Goal: Contribute content: Add original content to the website for others to see

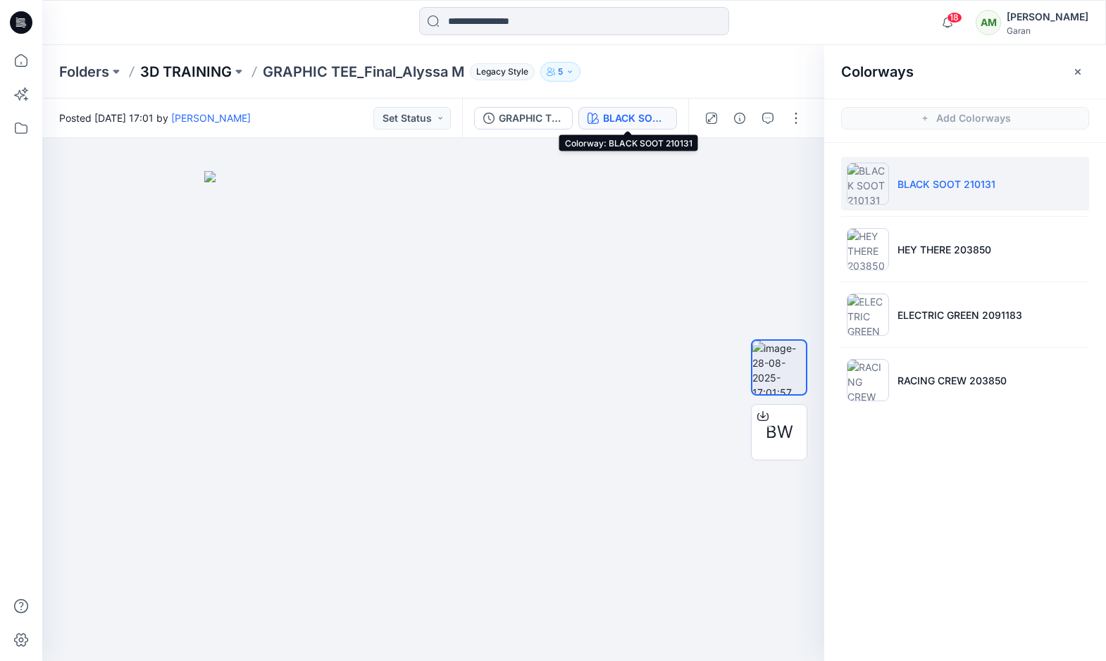
click at [178, 72] on p "3D TRAINING" at bounding box center [186, 72] width 92 height 20
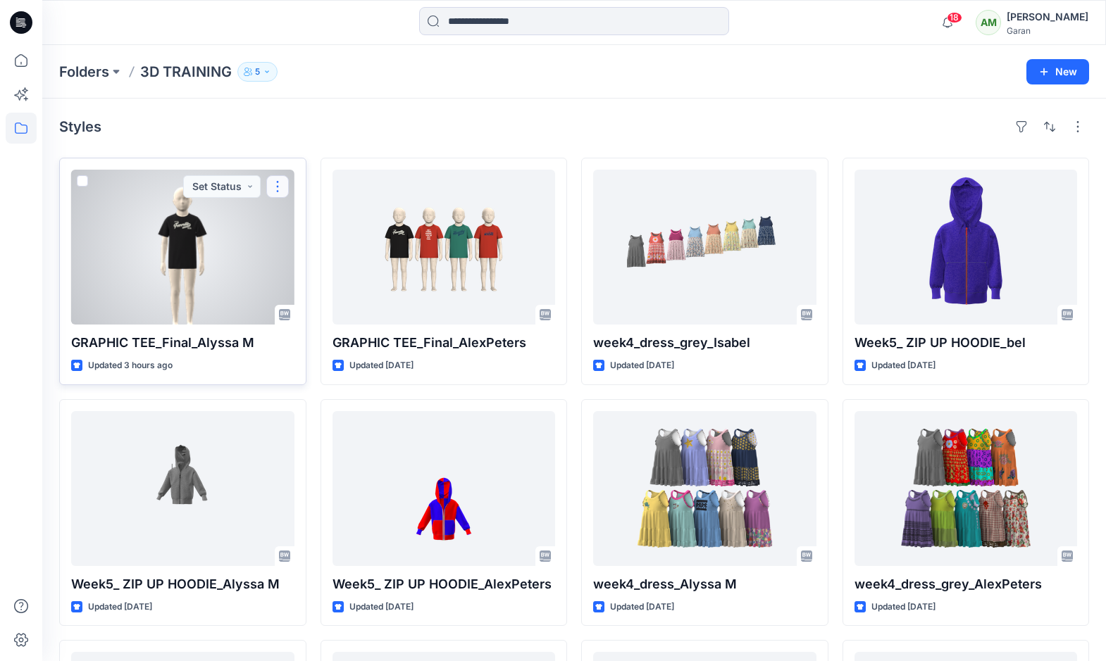
click at [279, 182] on button "button" at bounding box center [277, 186] width 23 height 23
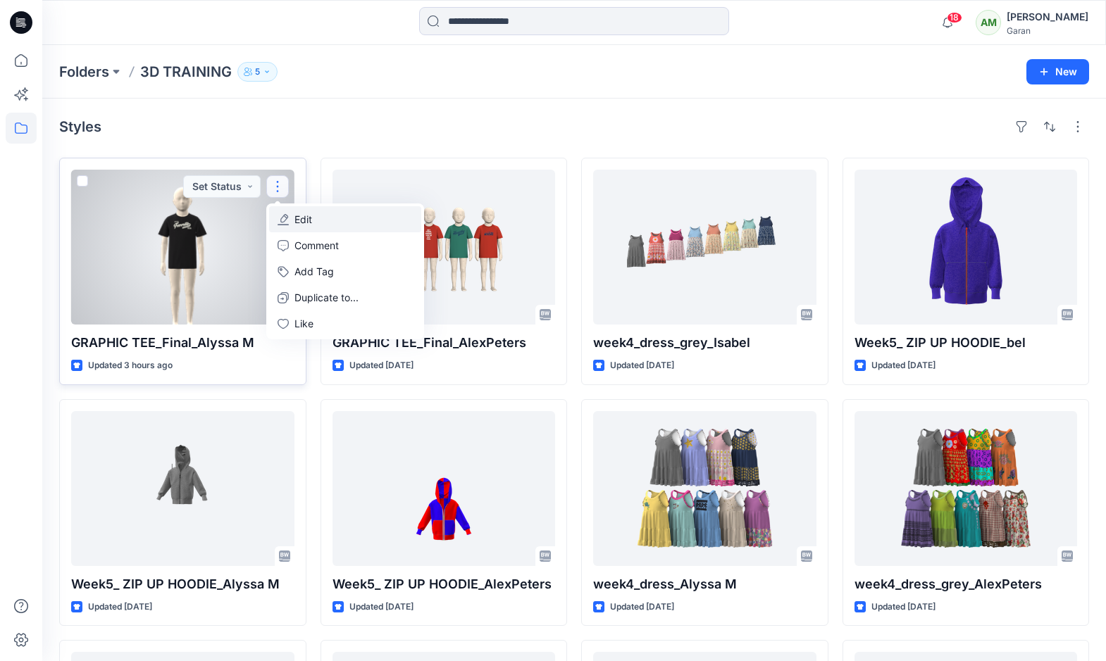
click at [302, 220] on p "Edit" at bounding box center [303, 219] width 18 height 15
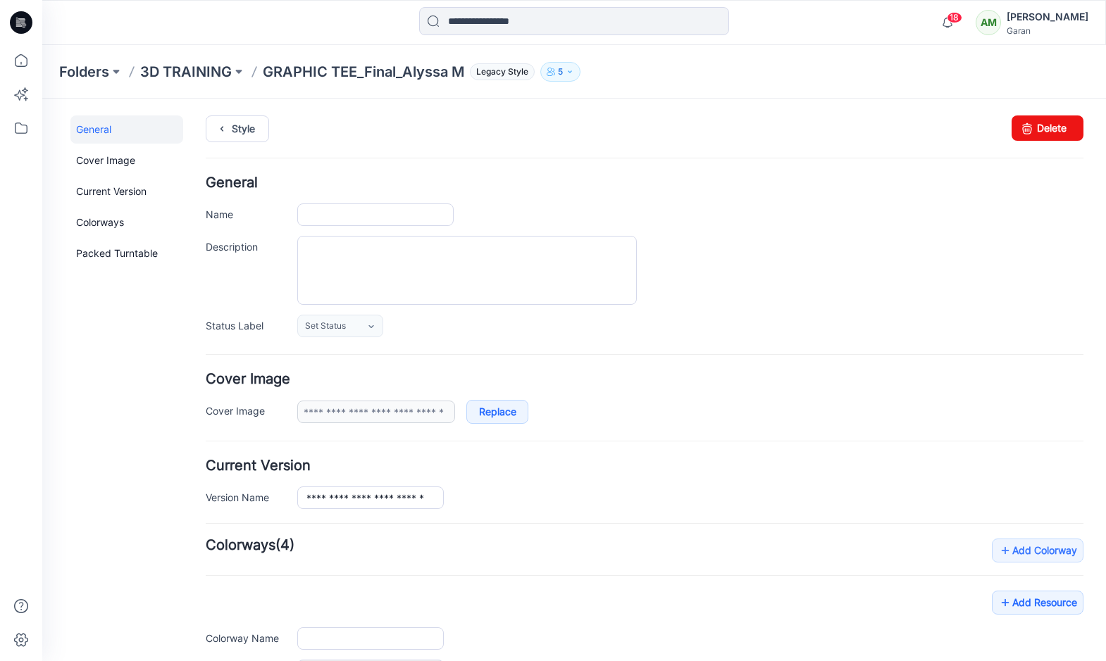
type input "**********"
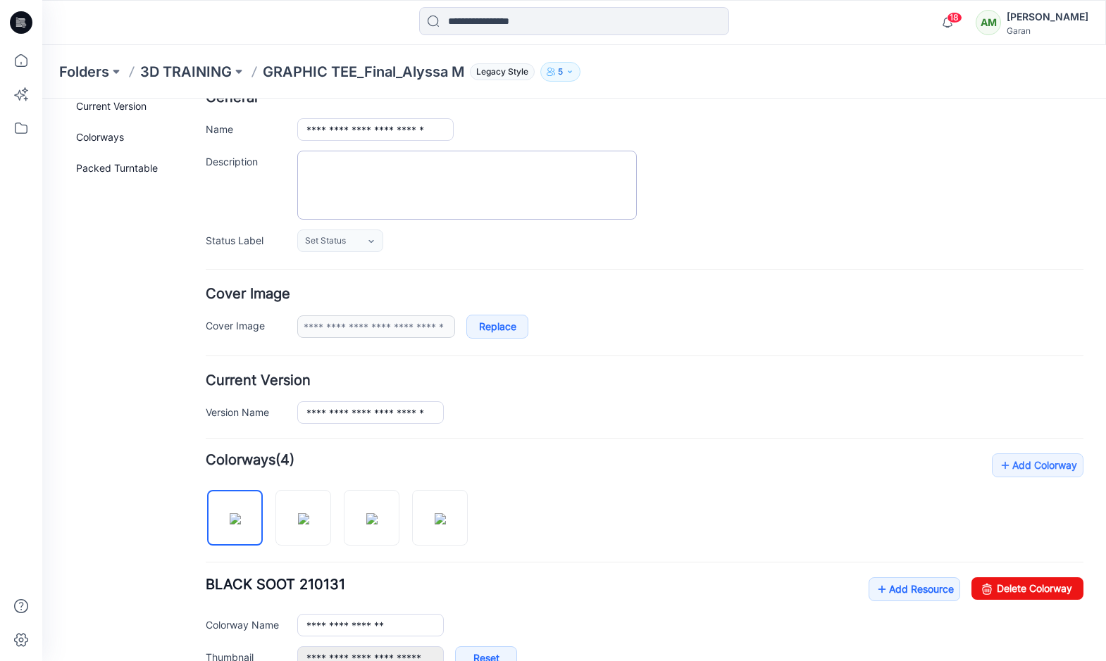
scroll to position [87, 0]
click at [496, 327] on link "Replace" at bounding box center [497, 325] width 62 height 24
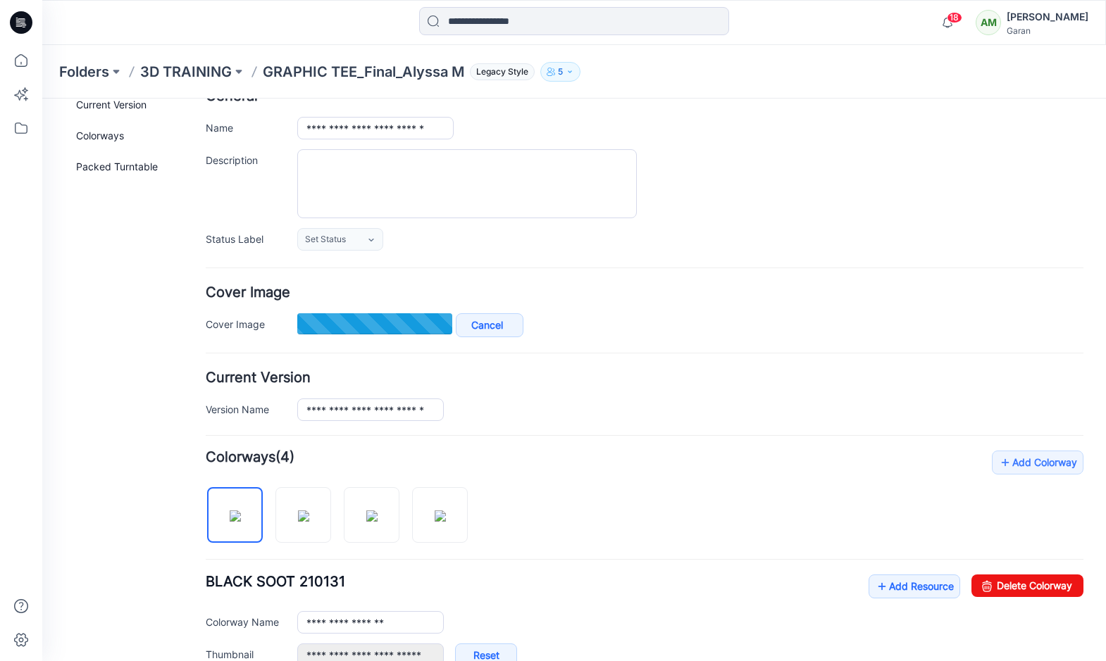
type input "**********"
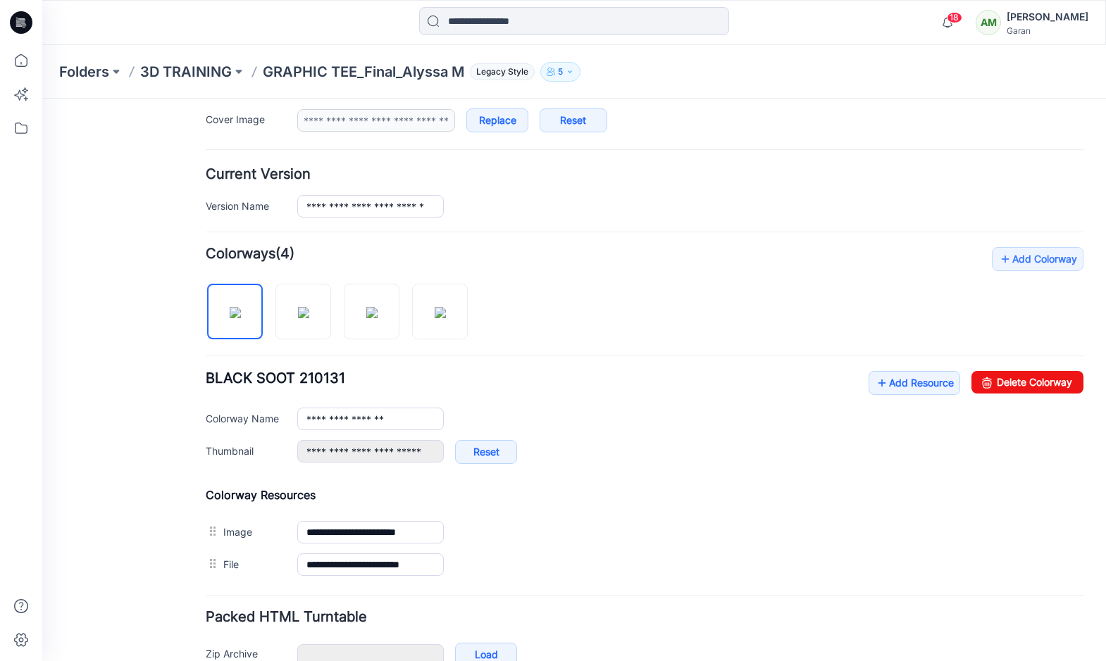
scroll to position [373, 0]
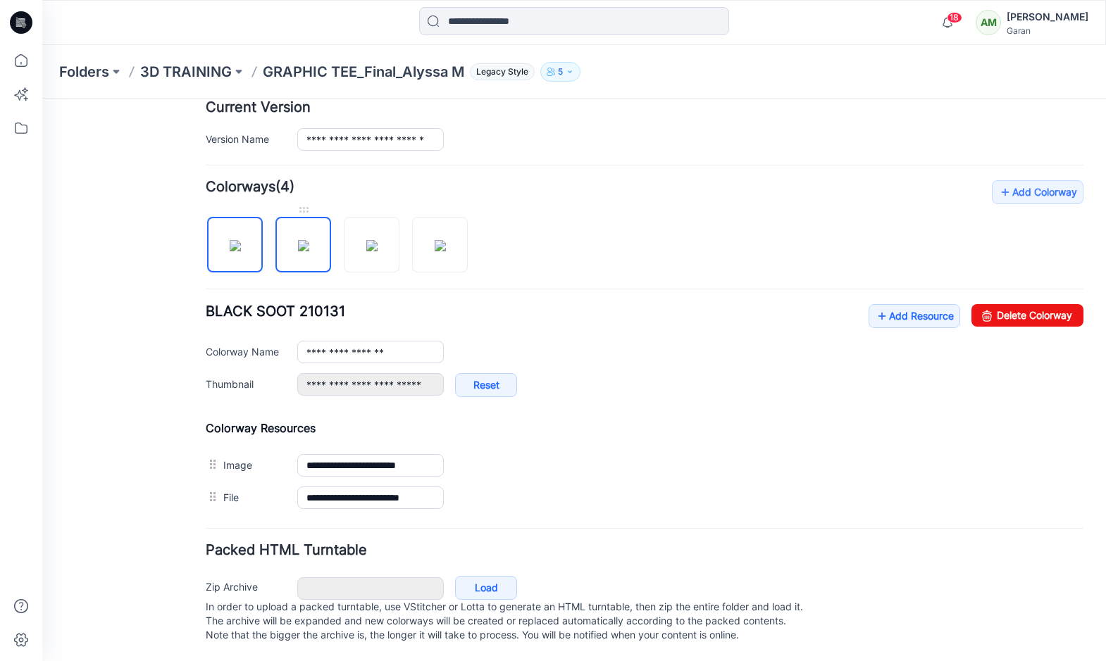
click at [309, 240] on img at bounding box center [303, 245] width 11 height 11
type input "**********"
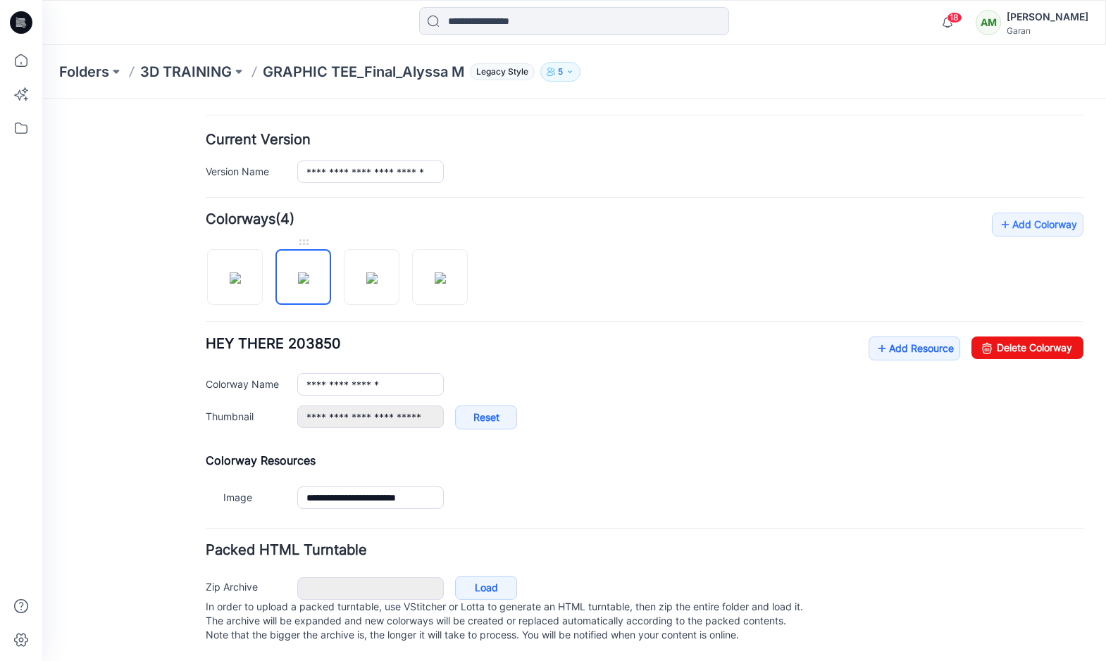
scroll to position [341, 0]
click at [370, 273] on img at bounding box center [371, 278] width 11 height 11
type input "**********"
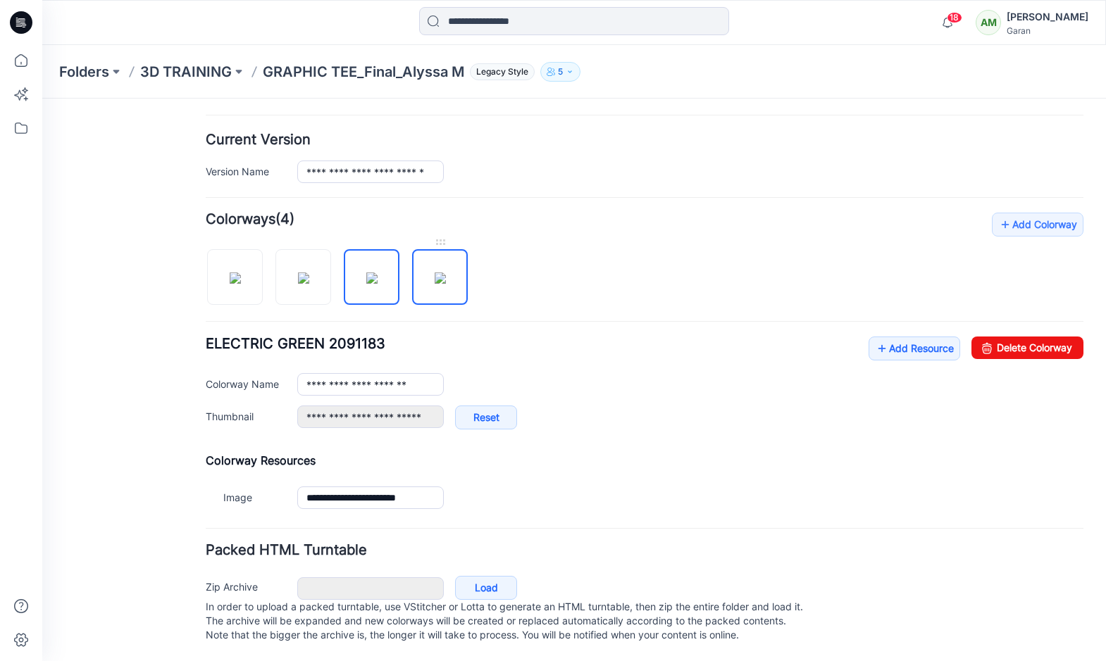
click at [435, 275] on img at bounding box center [440, 278] width 11 height 11
type input "**********"
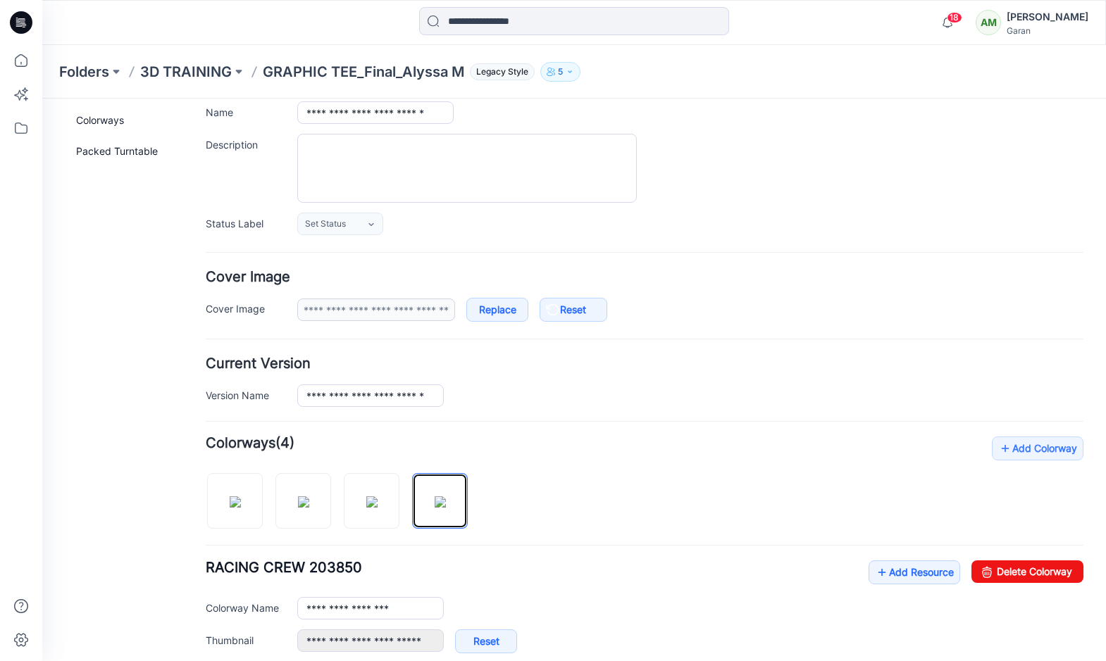
scroll to position [0, 0]
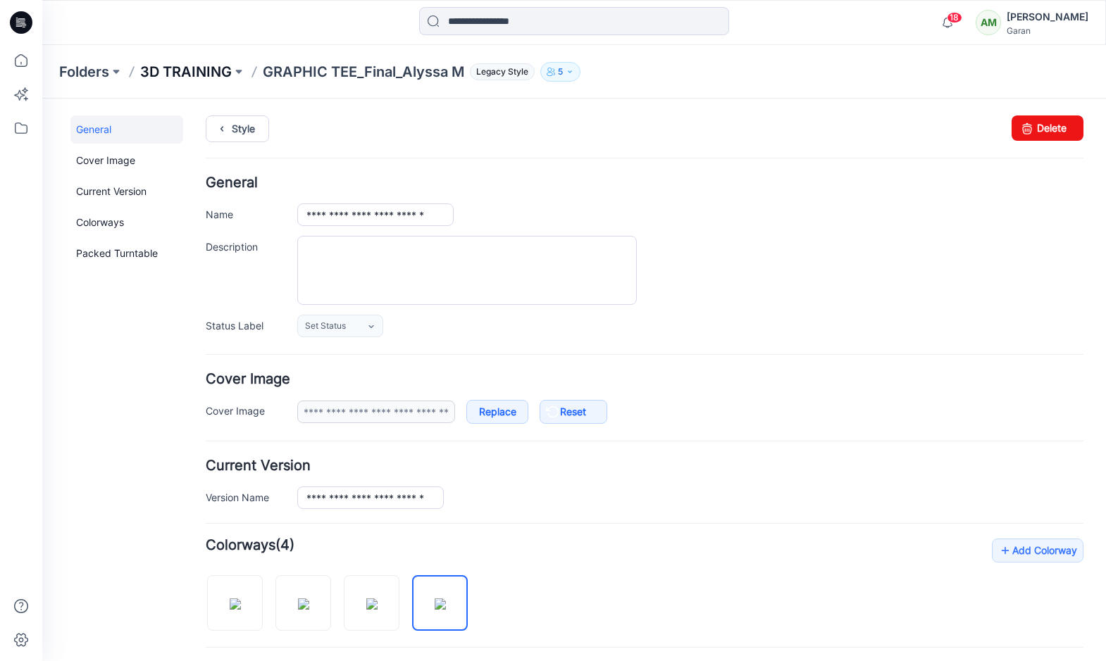
click at [210, 73] on p "3D TRAINING" at bounding box center [186, 72] width 92 height 20
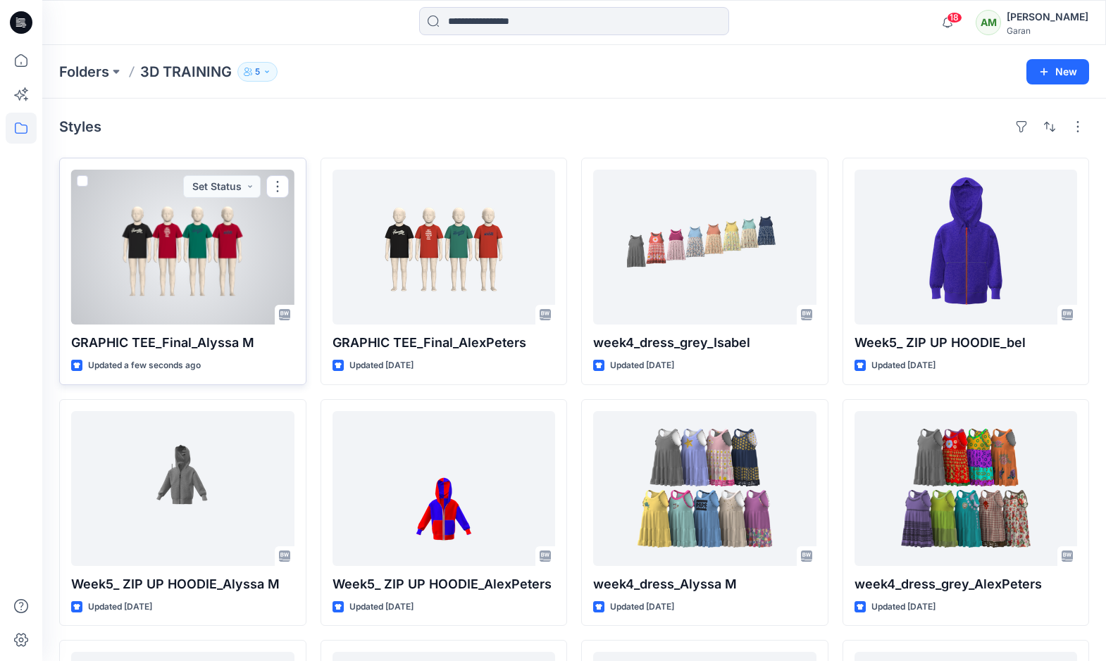
click at [200, 234] on div at bounding box center [182, 247] width 223 height 155
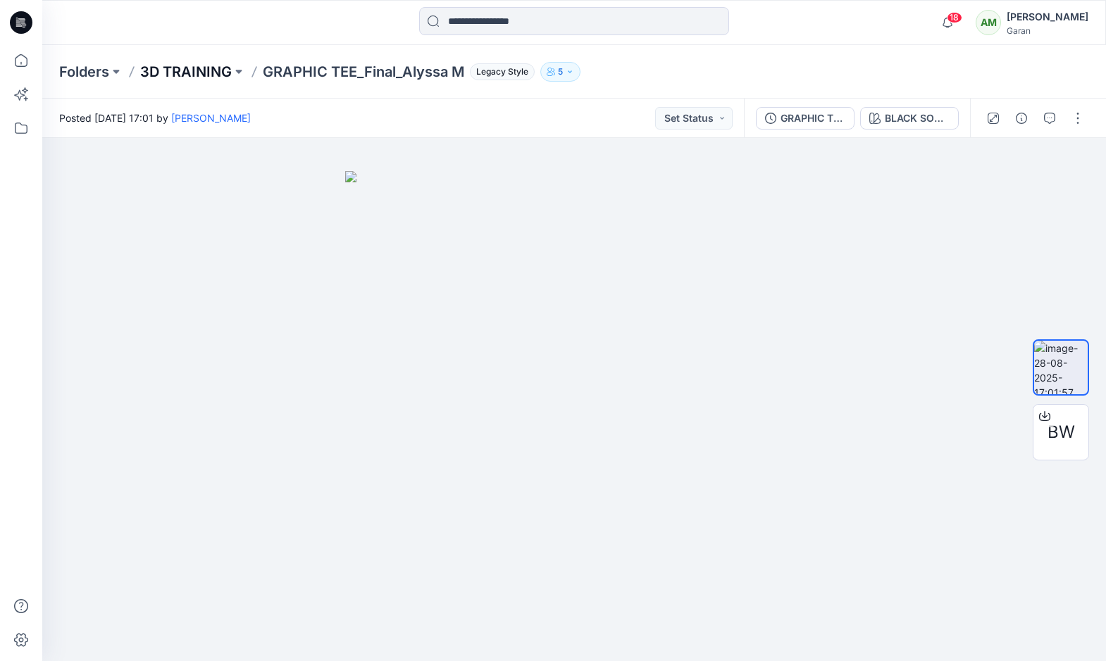
click at [189, 69] on p "3D TRAINING" at bounding box center [186, 72] width 92 height 20
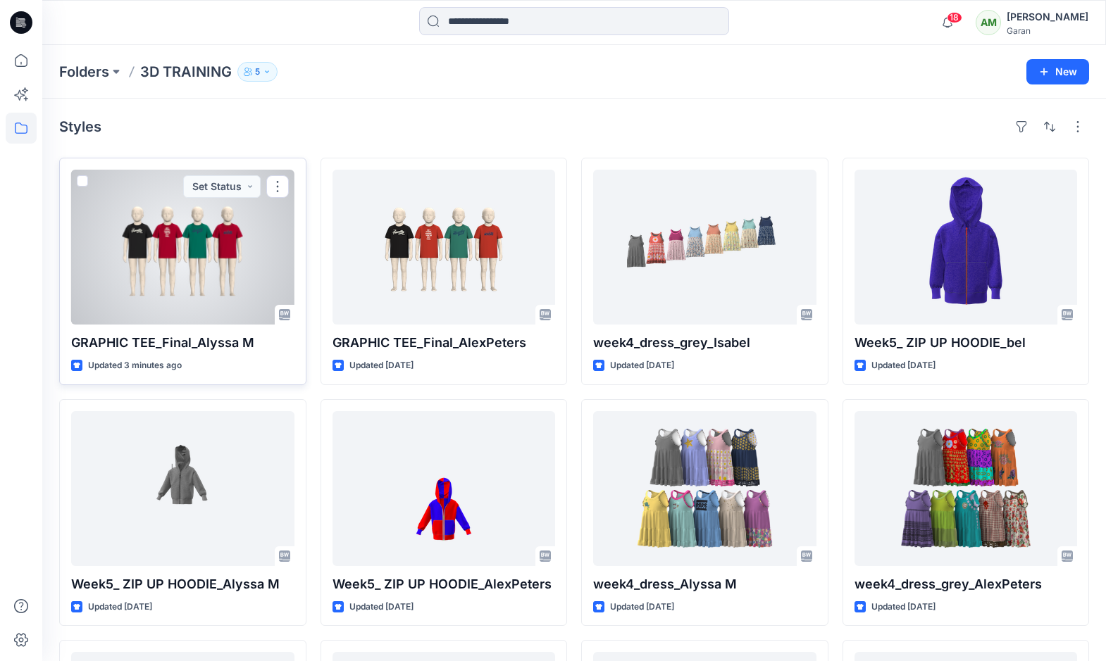
click at [225, 243] on div at bounding box center [182, 247] width 223 height 155
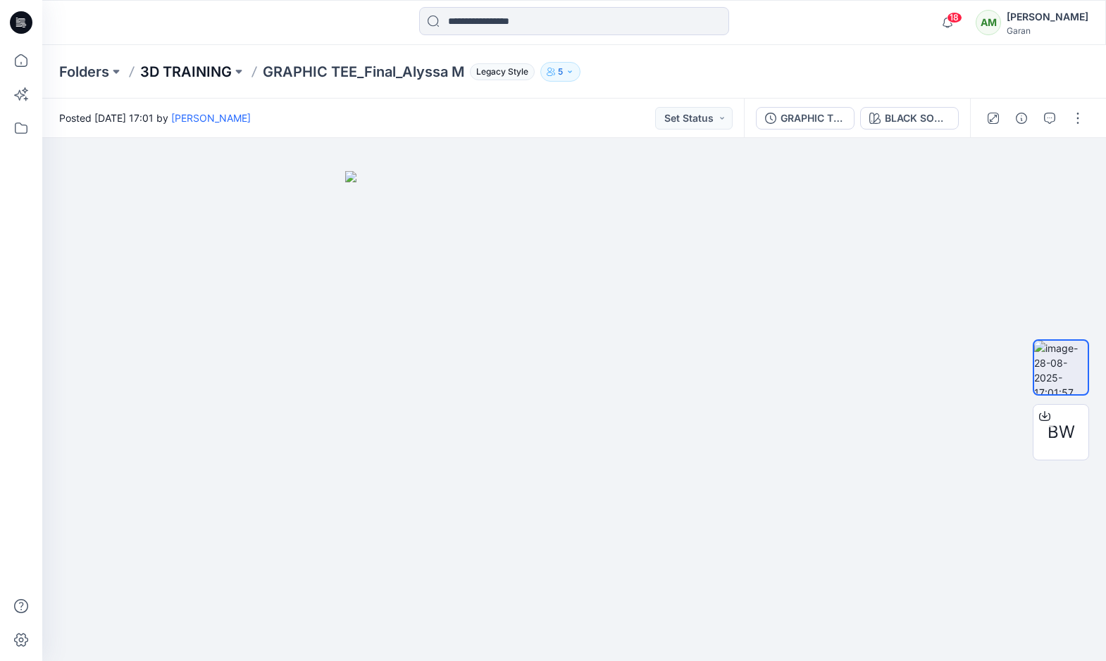
click at [207, 73] on p "3D TRAINING" at bounding box center [186, 72] width 92 height 20
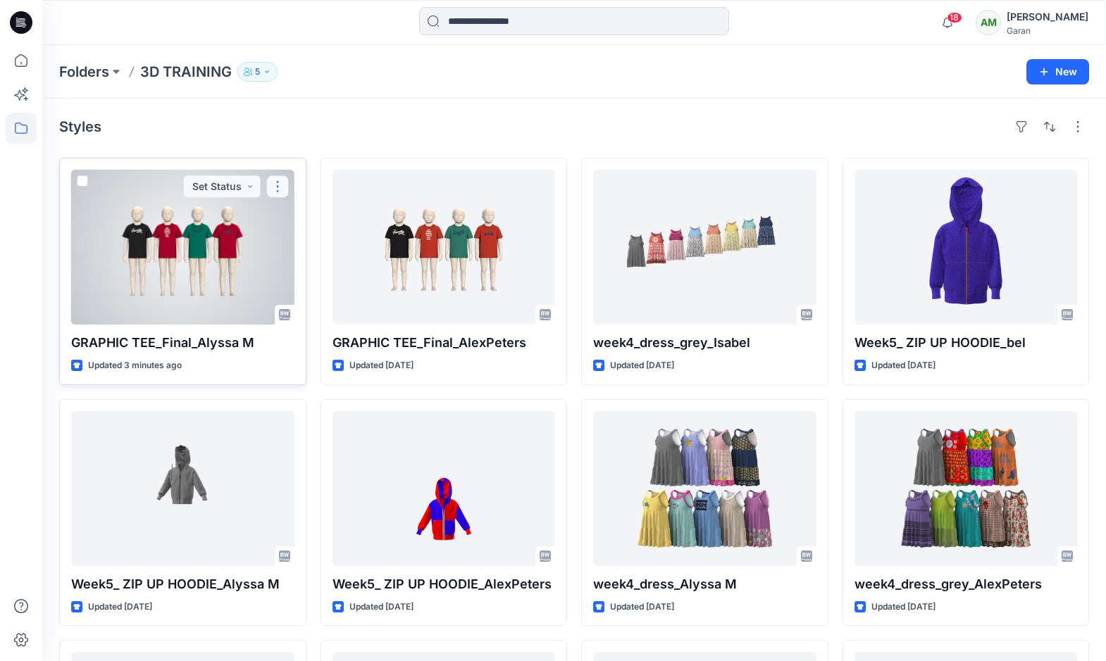
click at [282, 186] on button "button" at bounding box center [277, 186] width 23 height 23
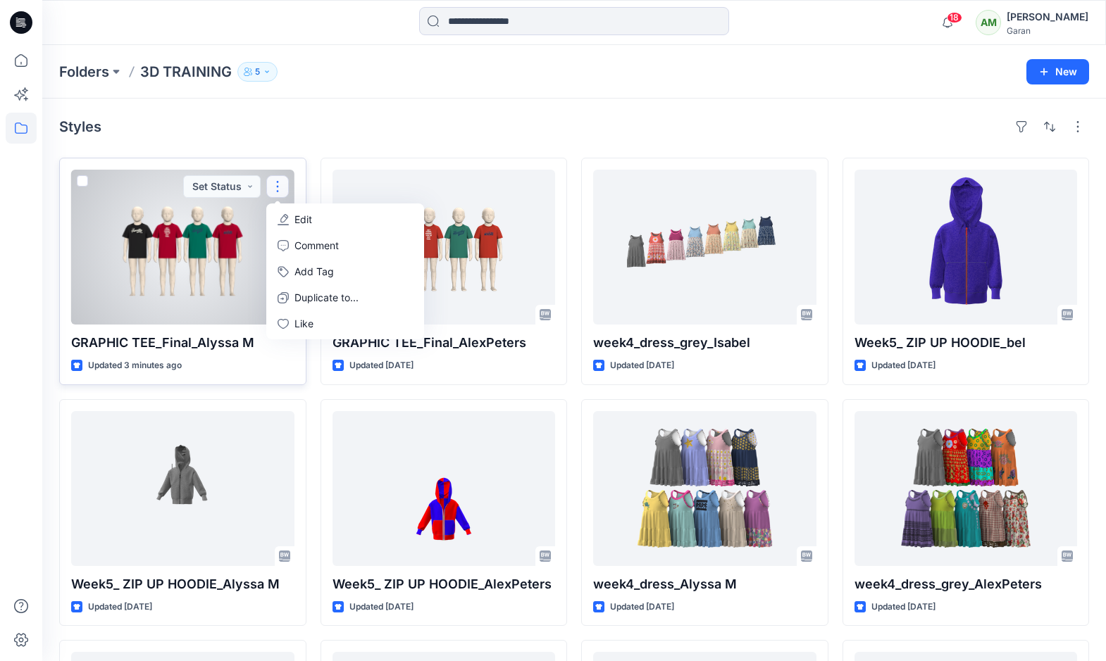
click at [302, 217] on p "Edit" at bounding box center [303, 219] width 18 height 15
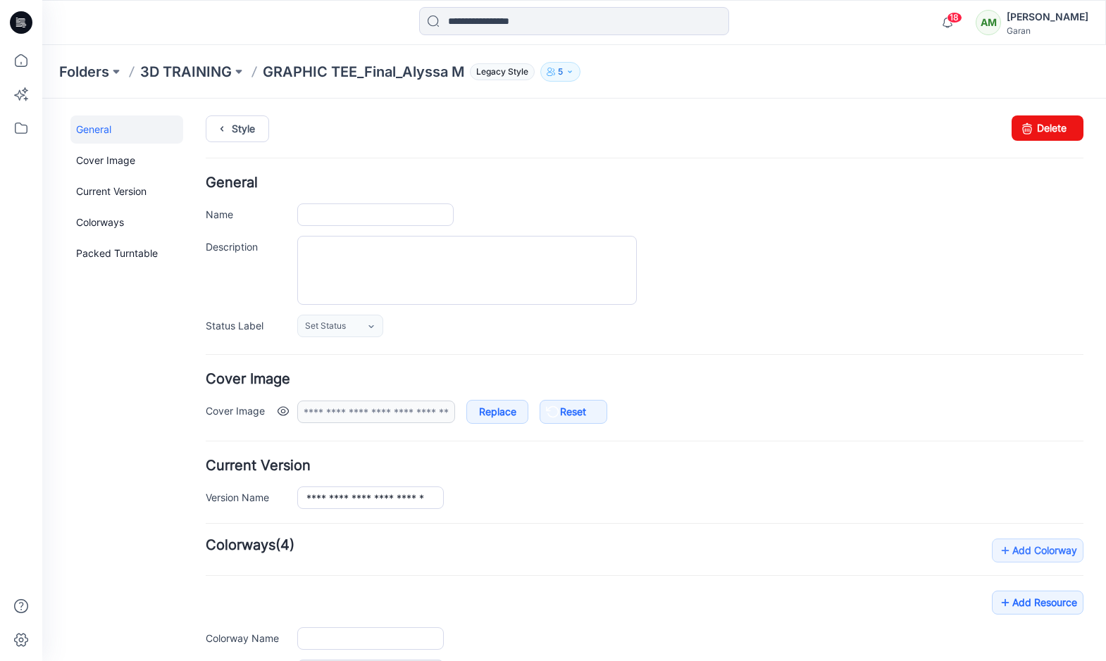
type input "**********"
click at [501, 409] on link "Replace" at bounding box center [497, 412] width 62 height 24
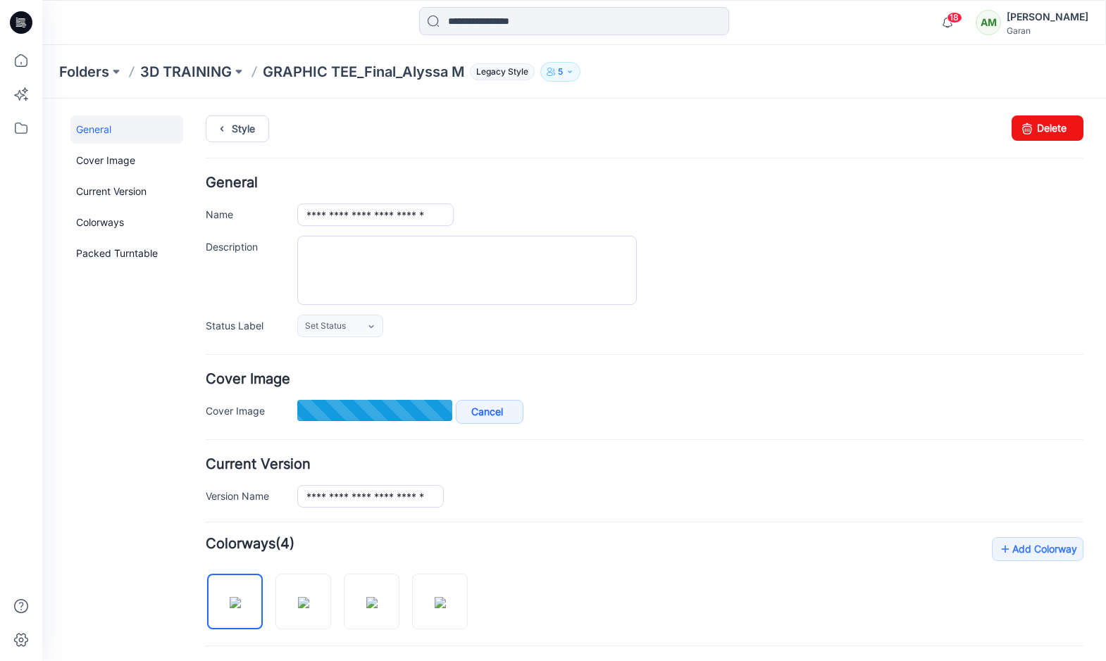
type input "**********"
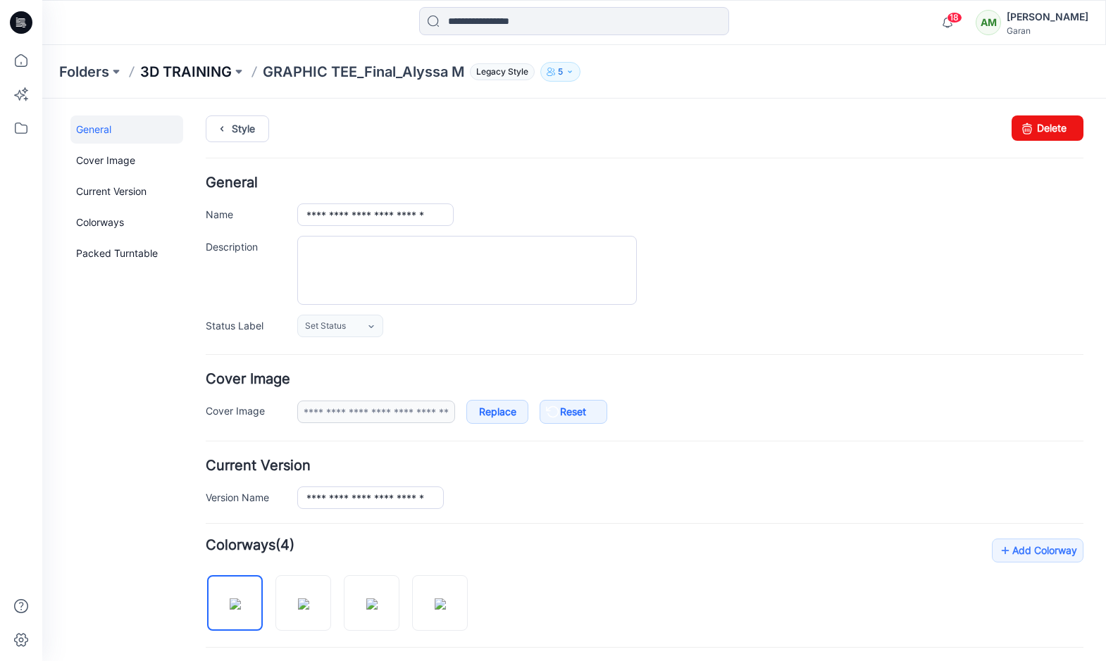
click at [165, 68] on p "3D TRAINING" at bounding box center [186, 72] width 92 height 20
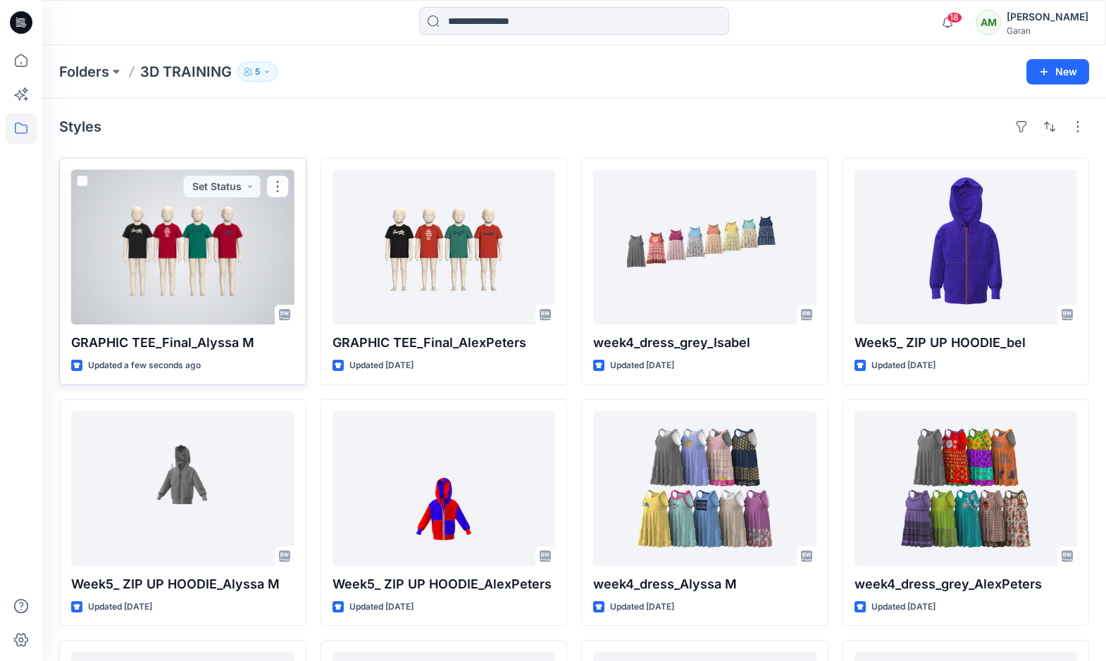
click at [146, 259] on div at bounding box center [182, 247] width 223 height 155
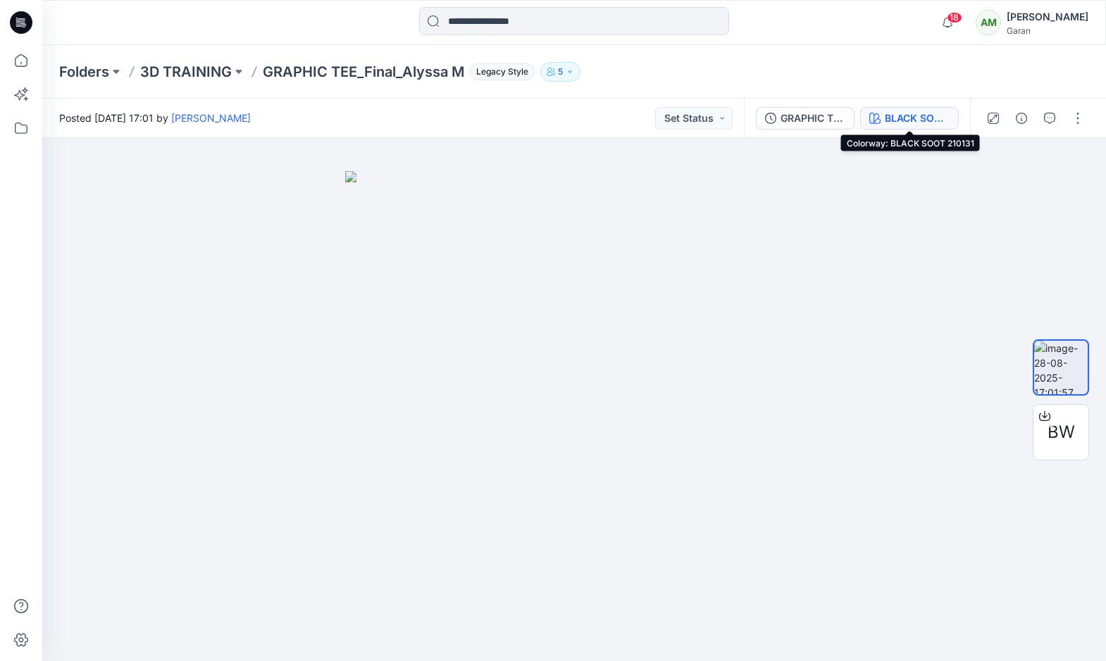
click at [892, 115] on div "BLACK SOOT 210131" at bounding box center [917, 118] width 65 height 15
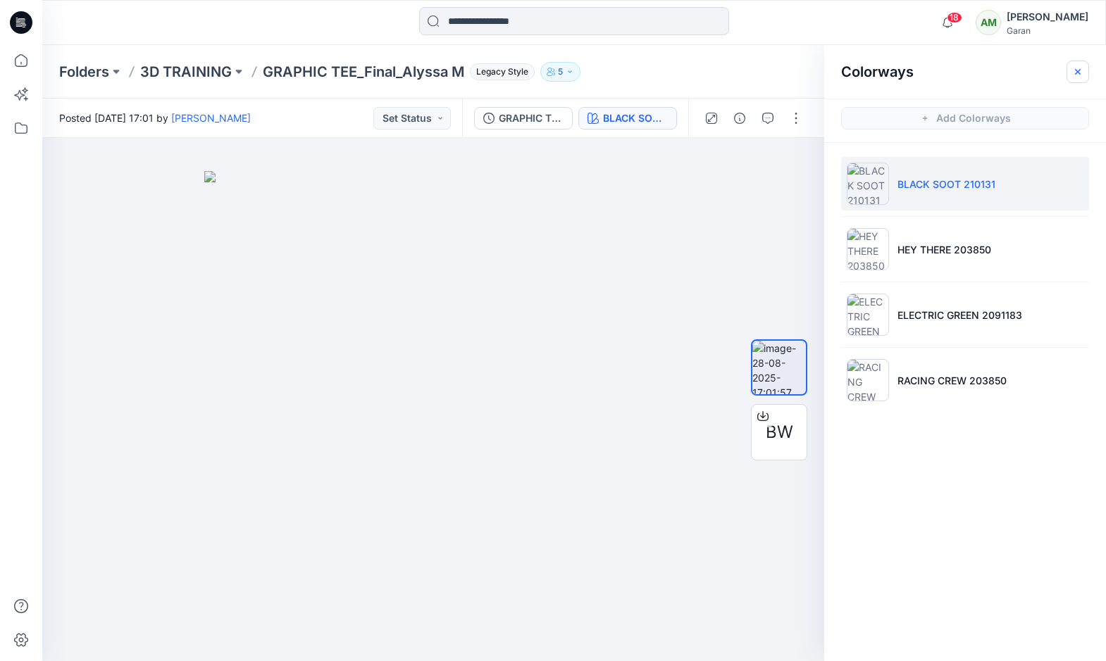
click at [1076, 74] on icon "button" at bounding box center [1077, 71] width 11 height 11
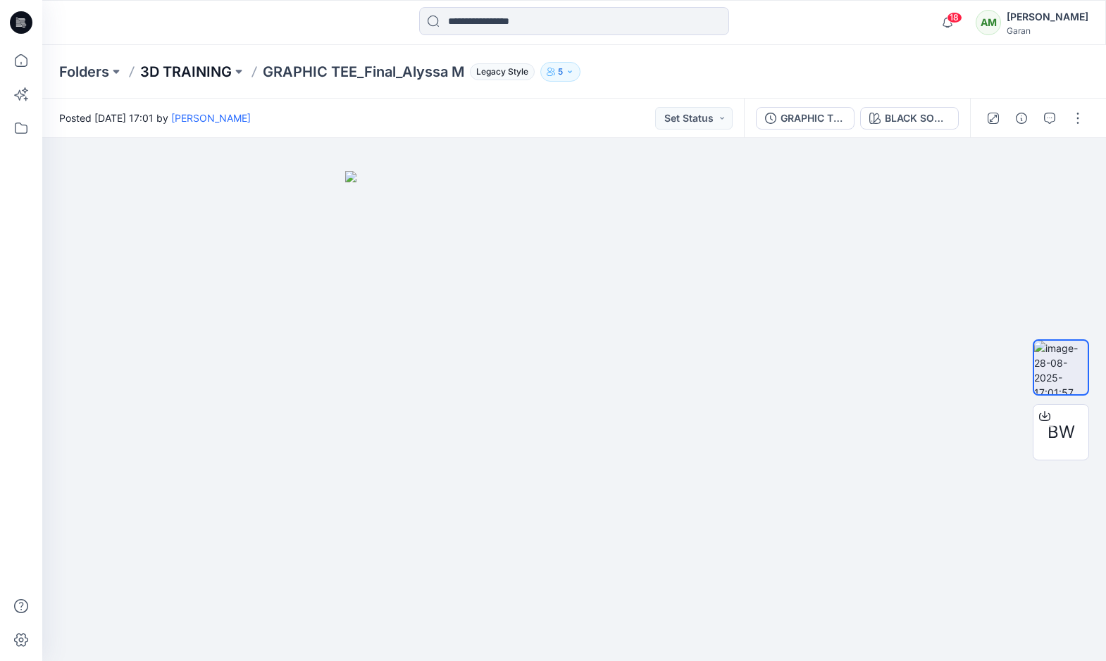
click at [197, 70] on p "3D TRAINING" at bounding box center [186, 72] width 92 height 20
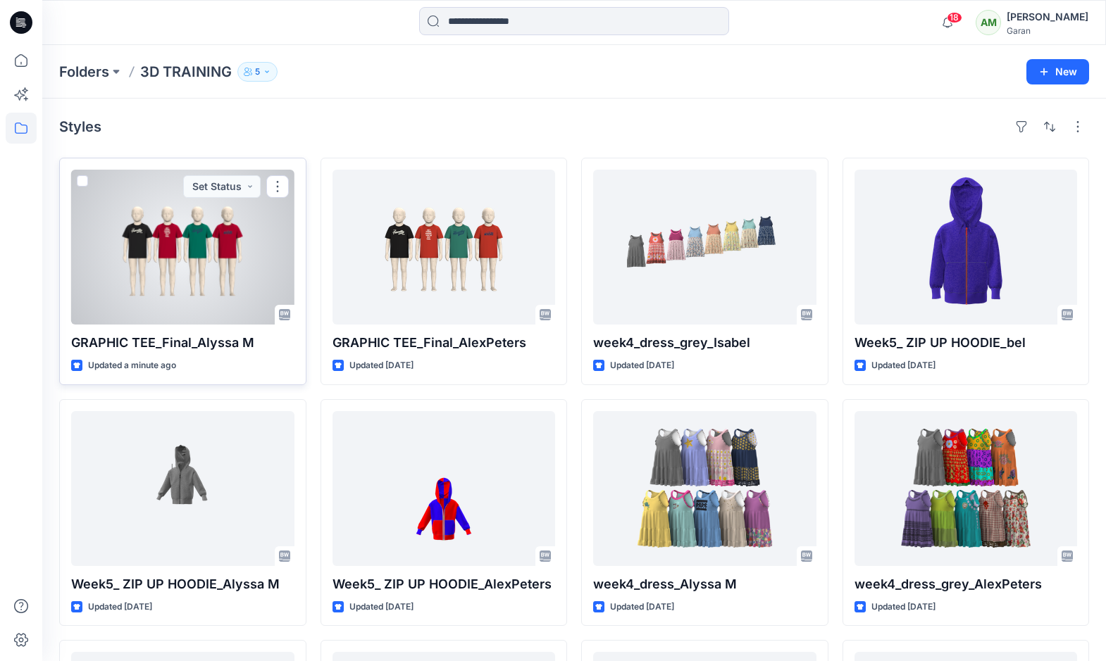
click at [186, 275] on div at bounding box center [182, 247] width 223 height 155
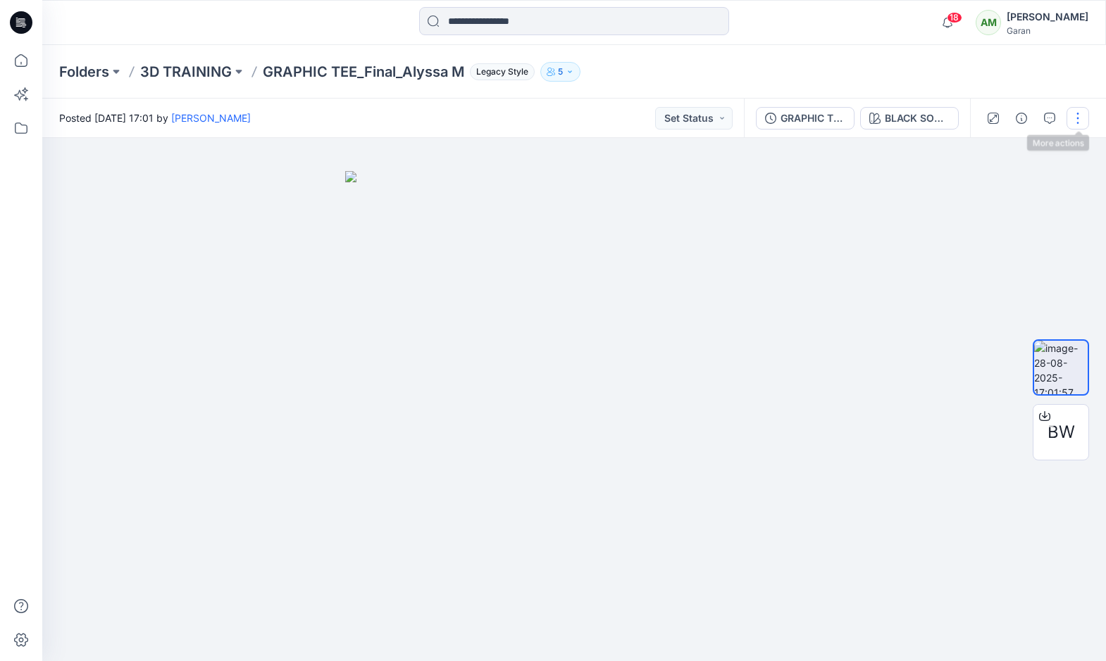
click at [1076, 120] on button "button" at bounding box center [1077, 118] width 23 height 23
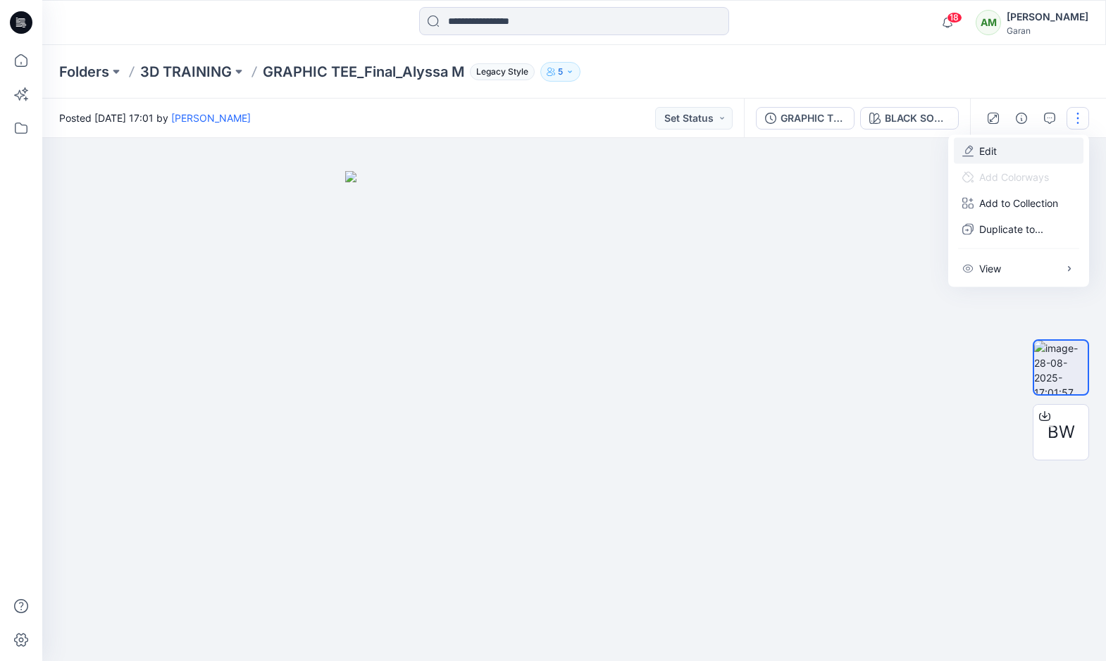
click at [994, 149] on p "Edit" at bounding box center [988, 151] width 18 height 15
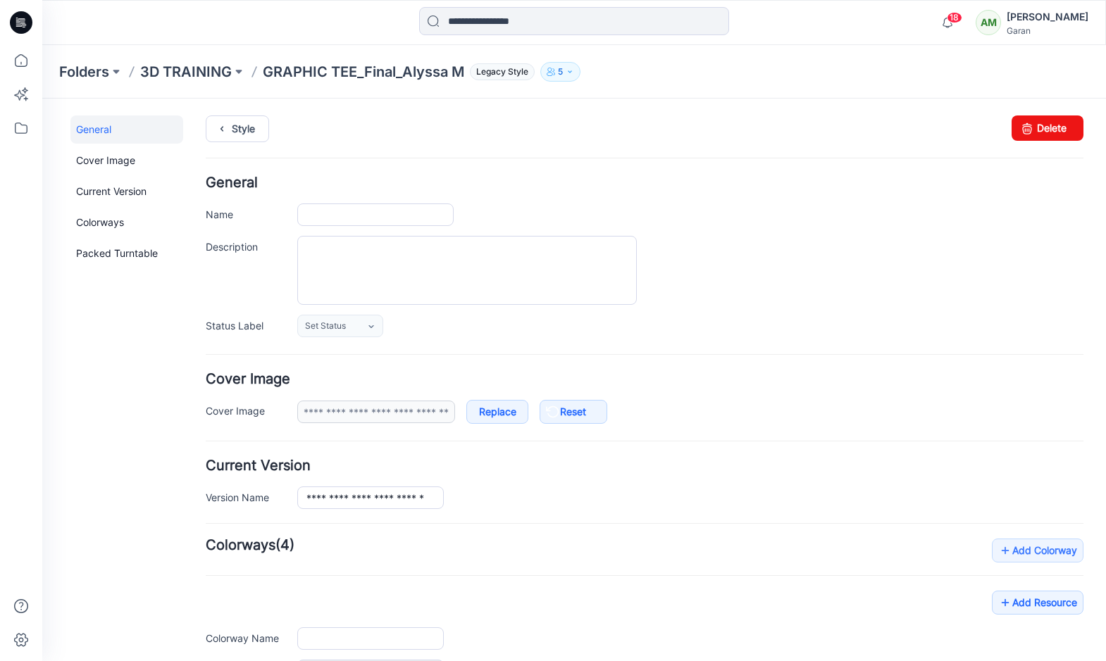
type input "**********"
click at [182, 71] on p "3D TRAINING" at bounding box center [186, 72] width 92 height 20
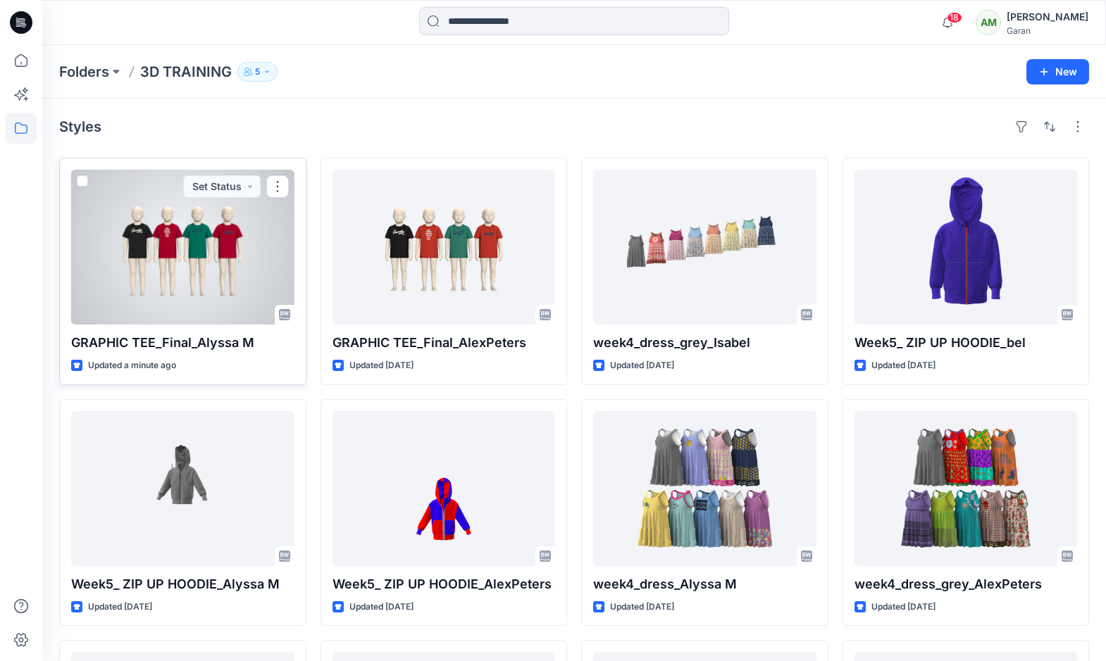
click at [250, 260] on div at bounding box center [182, 247] width 223 height 155
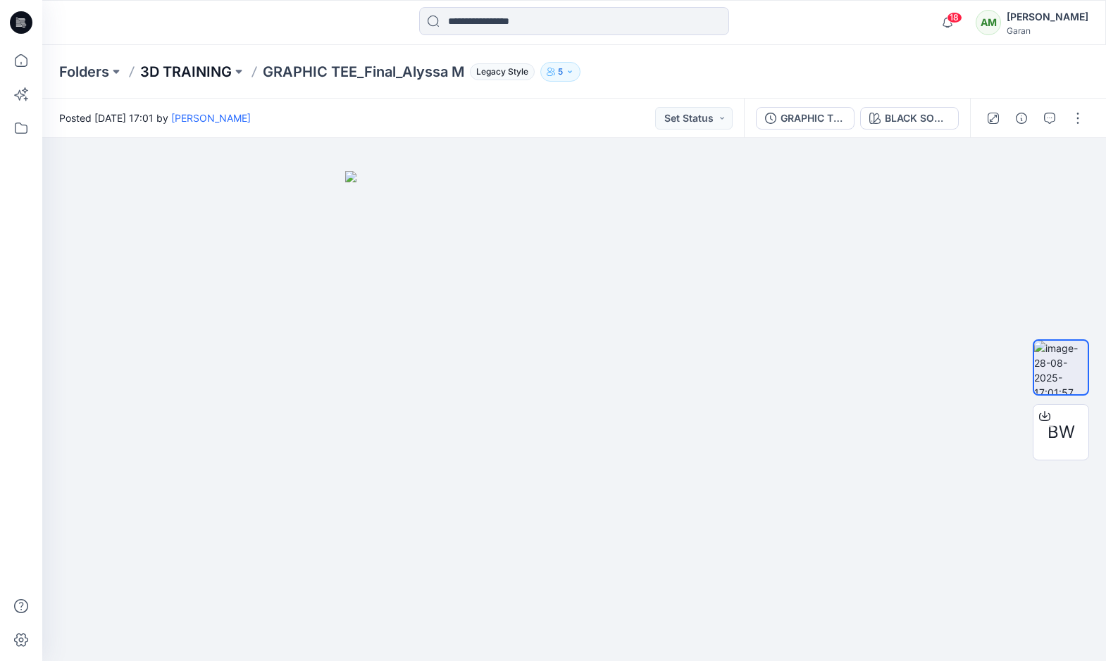
click at [168, 75] on p "3D TRAINING" at bounding box center [186, 72] width 92 height 20
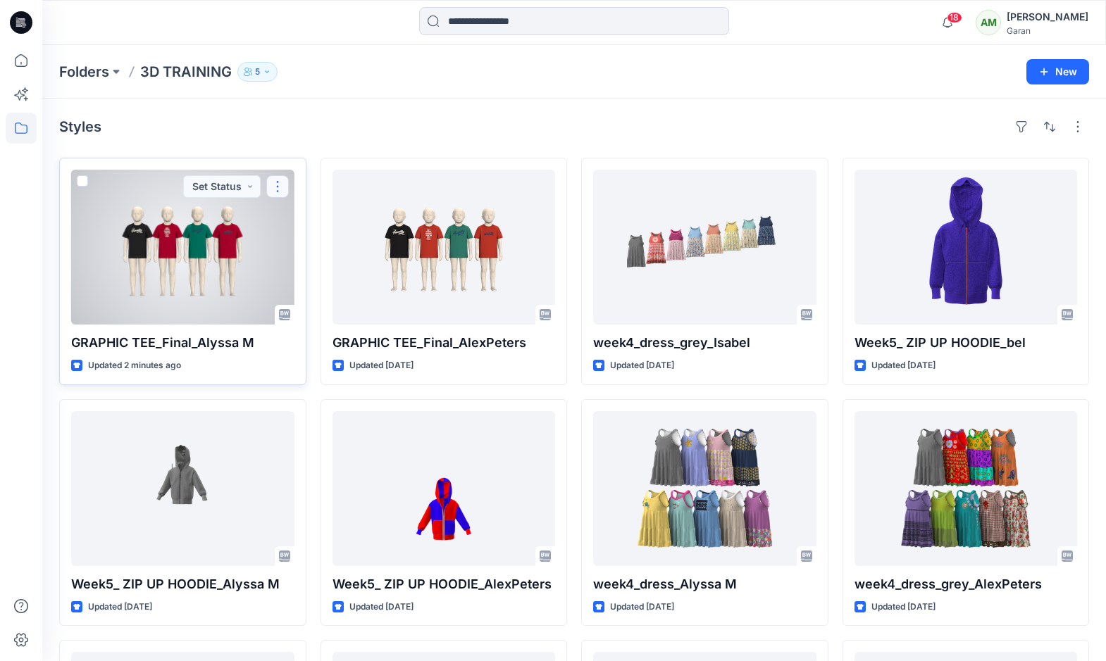
click at [280, 185] on button "button" at bounding box center [277, 186] width 23 height 23
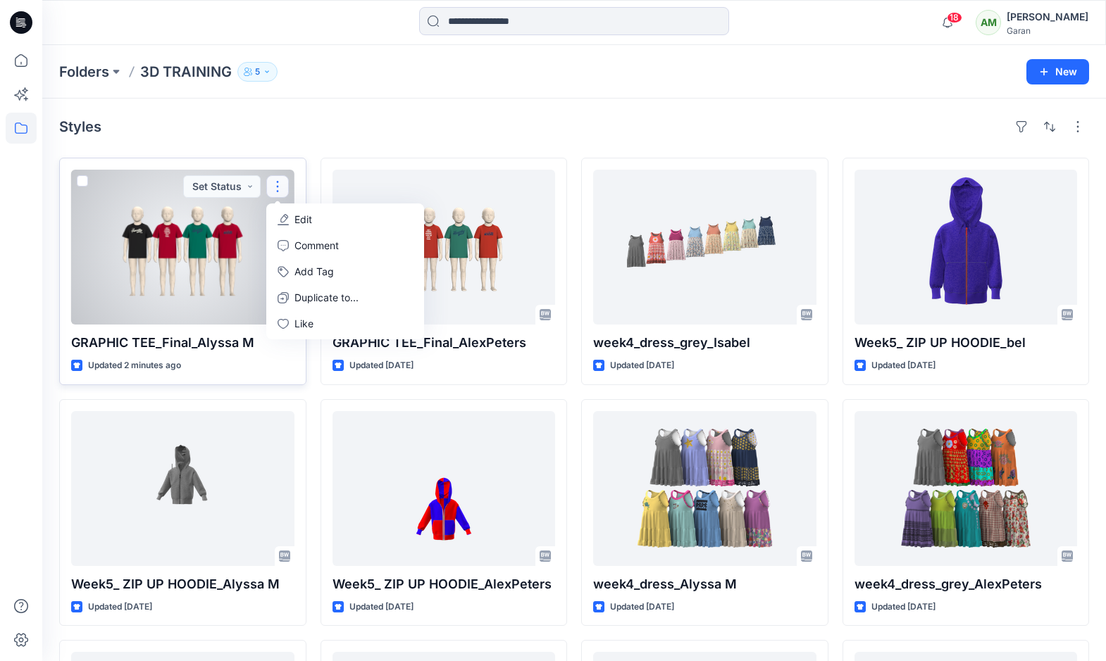
click at [84, 180] on span at bounding box center [82, 180] width 11 height 11
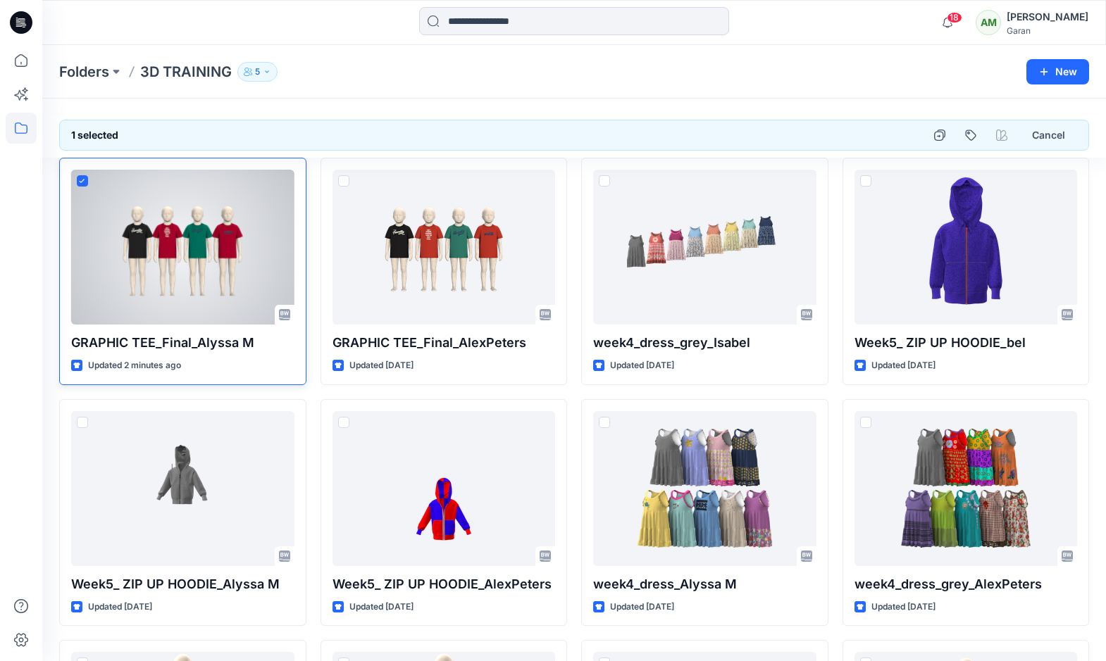
click at [85, 184] on span at bounding box center [82, 180] width 11 height 11
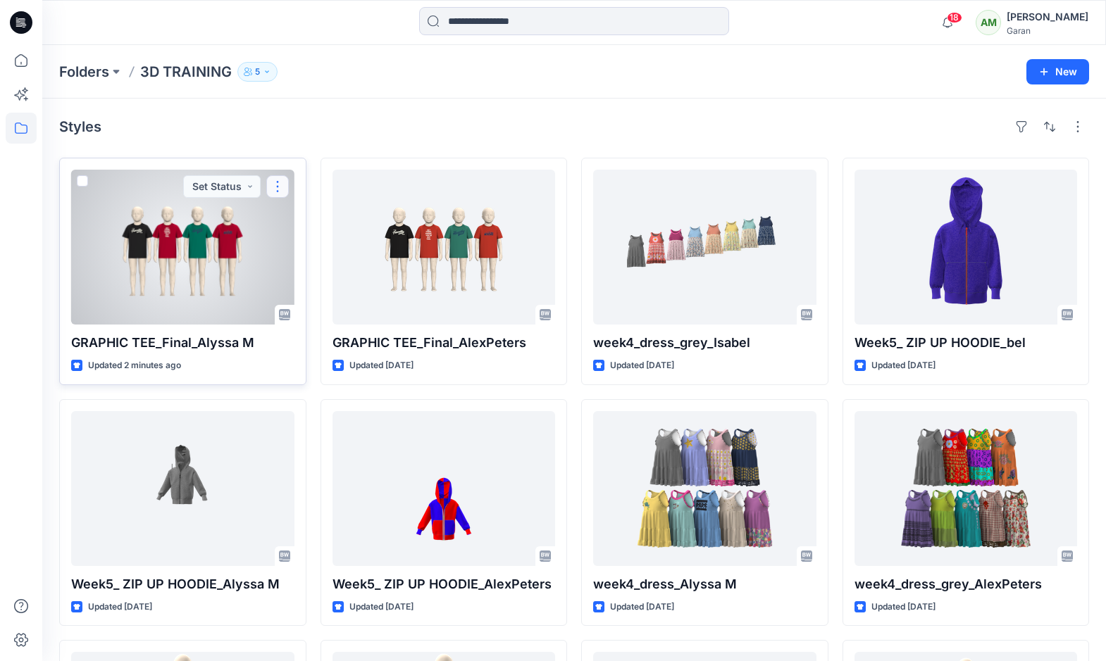
click at [277, 183] on button "button" at bounding box center [277, 186] width 23 height 23
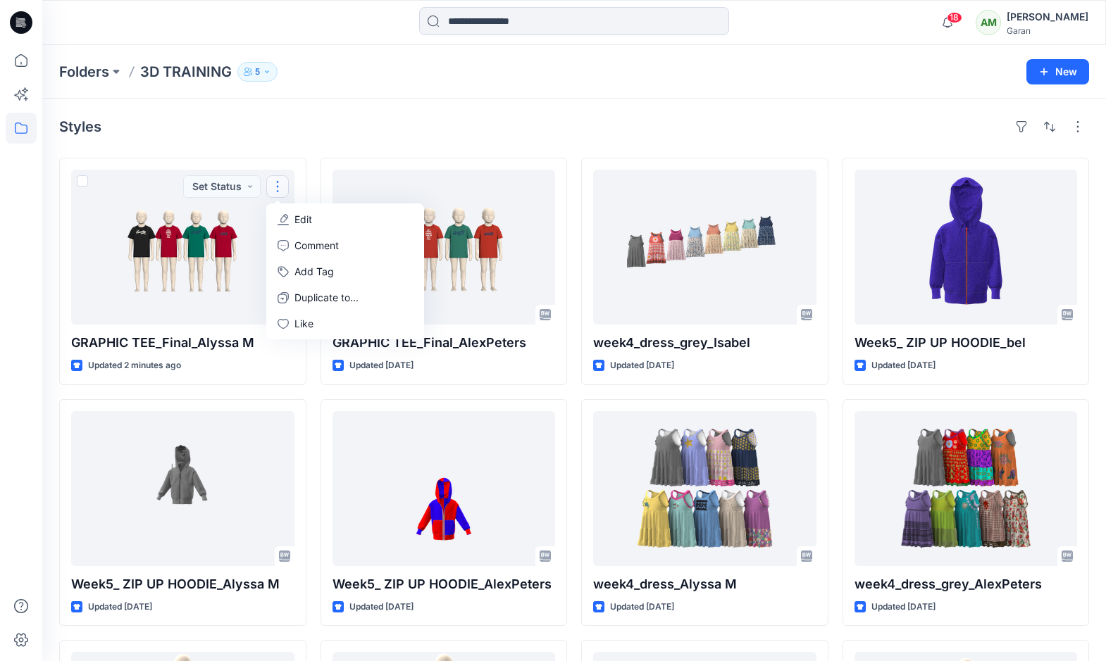
click at [304, 142] on div "Styles GRAPHIC TEE_Final_Alyssa M Updated 2 minutes ago Set Status Edit Comment…" at bounding box center [573, 612] width 1063 height 1027
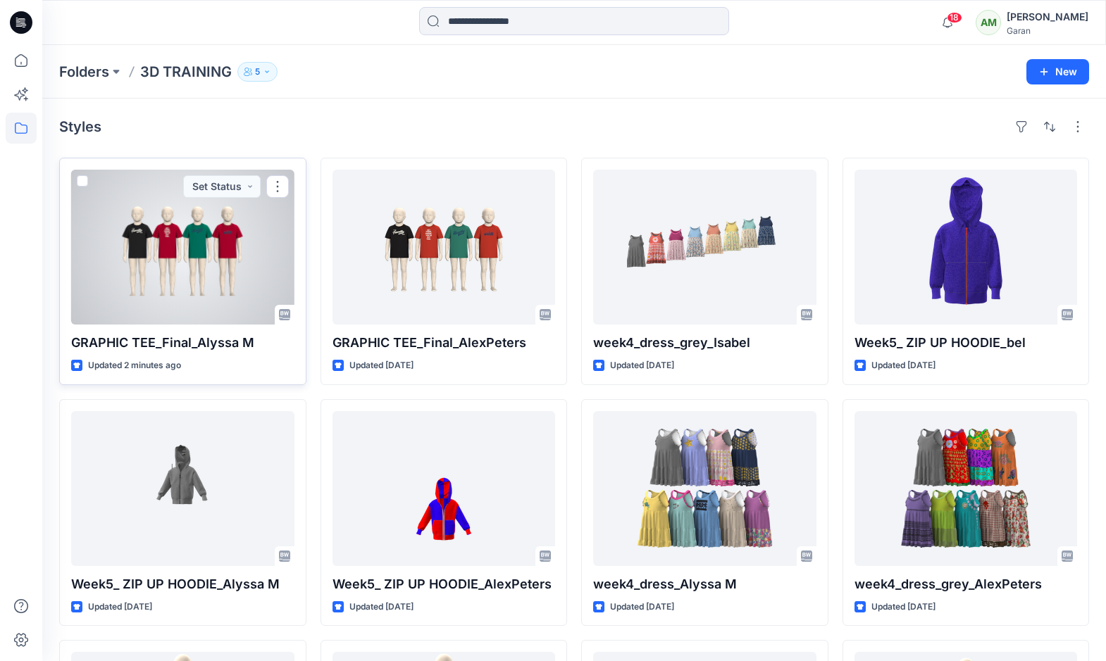
click at [231, 254] on div at bounding box center [182, 247] width 223 height 155
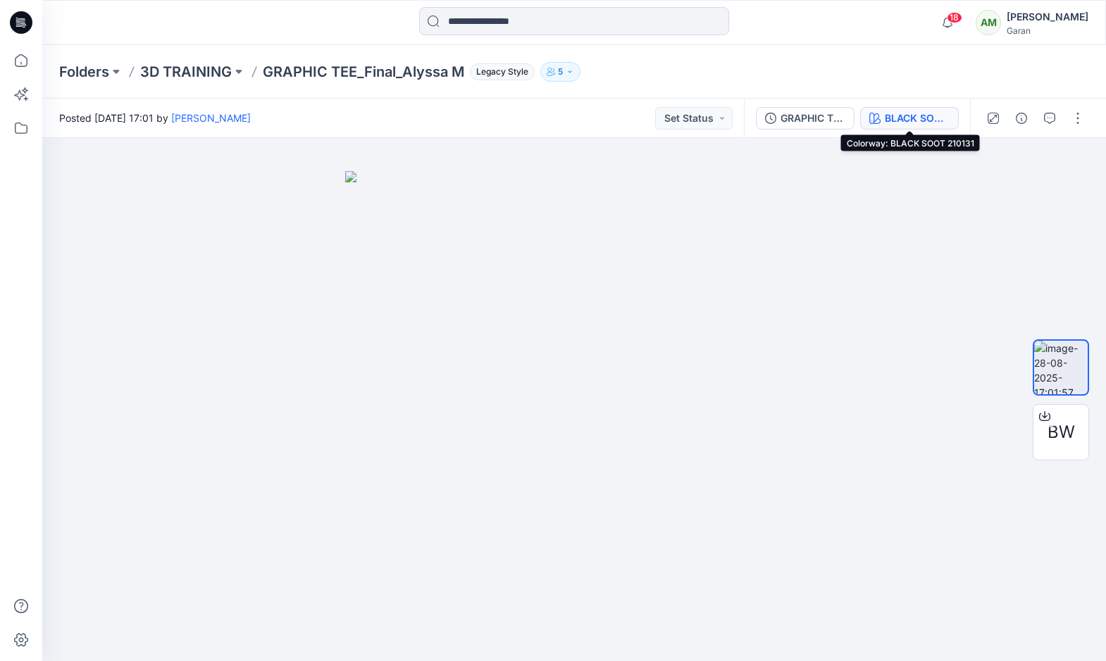
click at [894, 111] on div "BLACK SOOT 210131" at bounding box center [917, 118] width 65 height 15
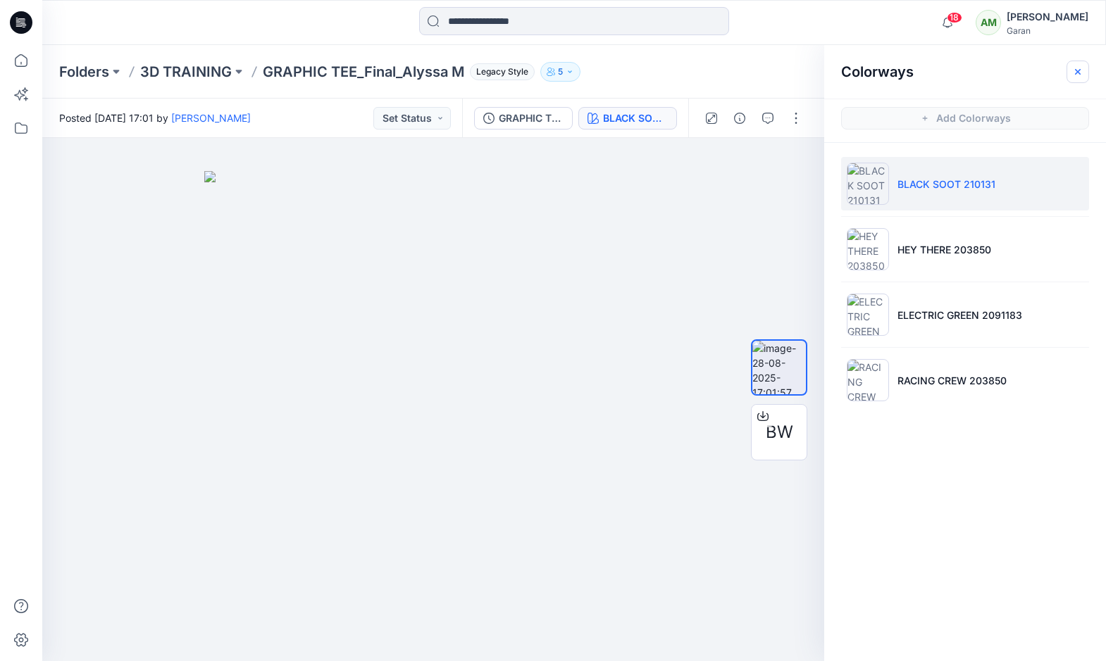
click at [1081, 70] on icon "button" at bounding box center [1077, 71] width 11 height 11
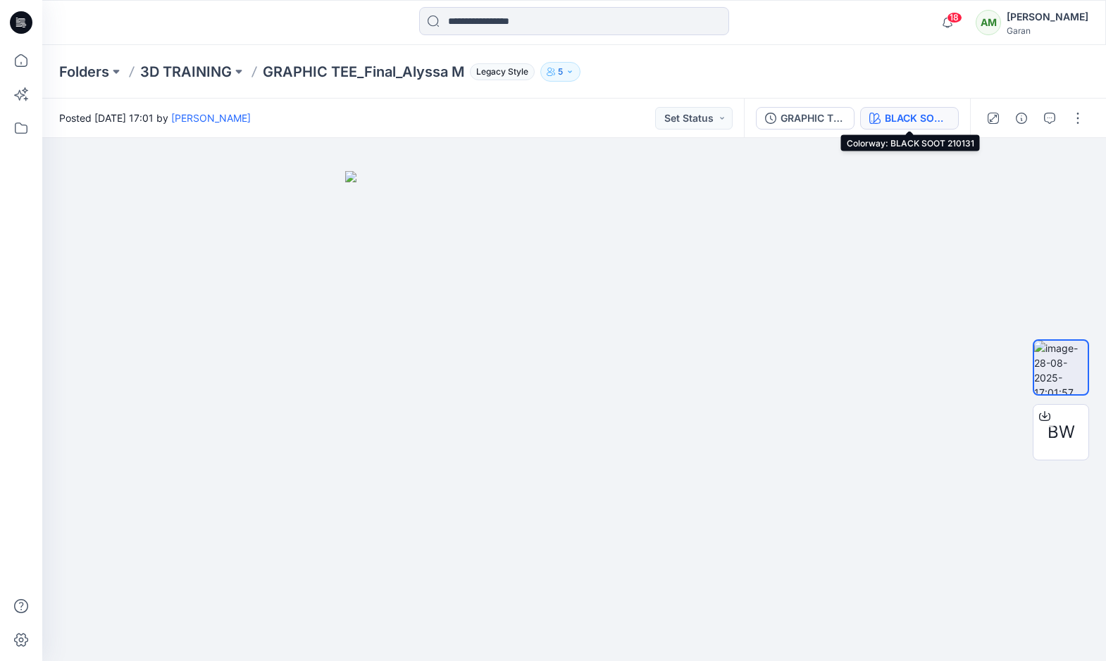
click at [918, 116] on div "BLACK SOOT 210131" at bounding box center [917, 118] width 65 height 15
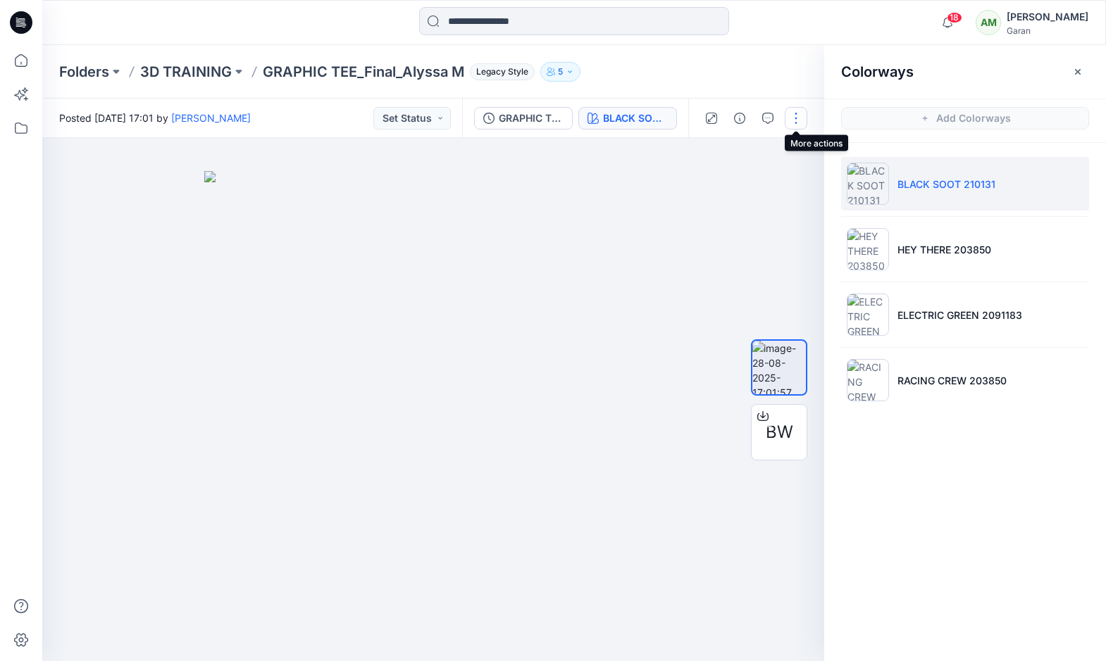
click at [794, 119] on button "button" at bounding box center [796, 118] width 23 height 23
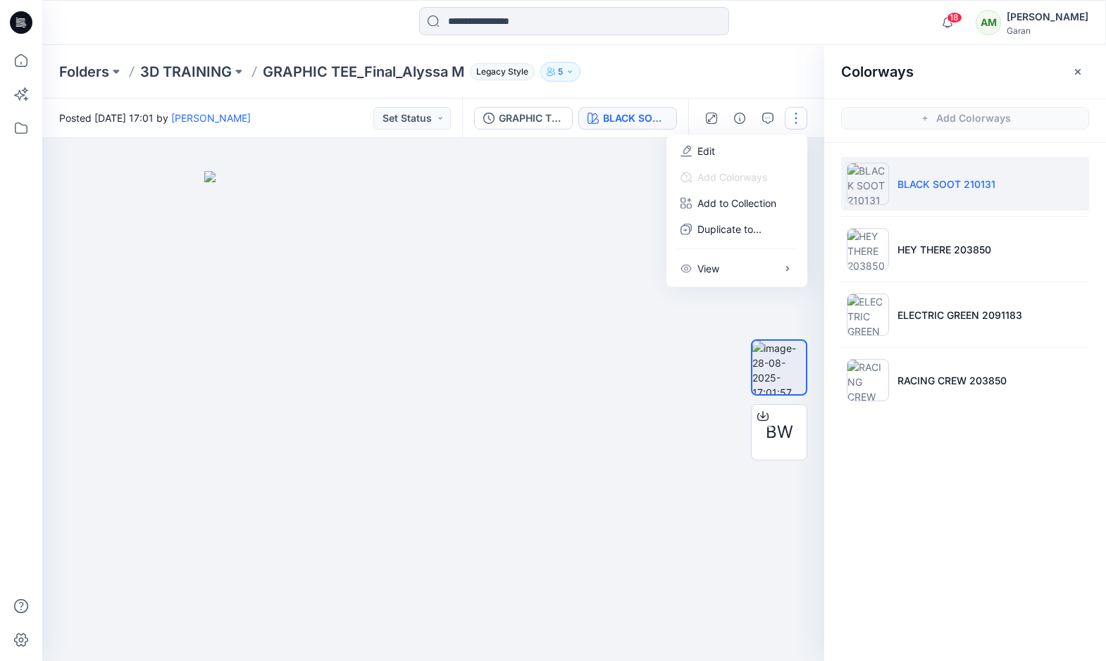
click at [613, 195] on img at bounding box center [433, 416] width 458 height 491
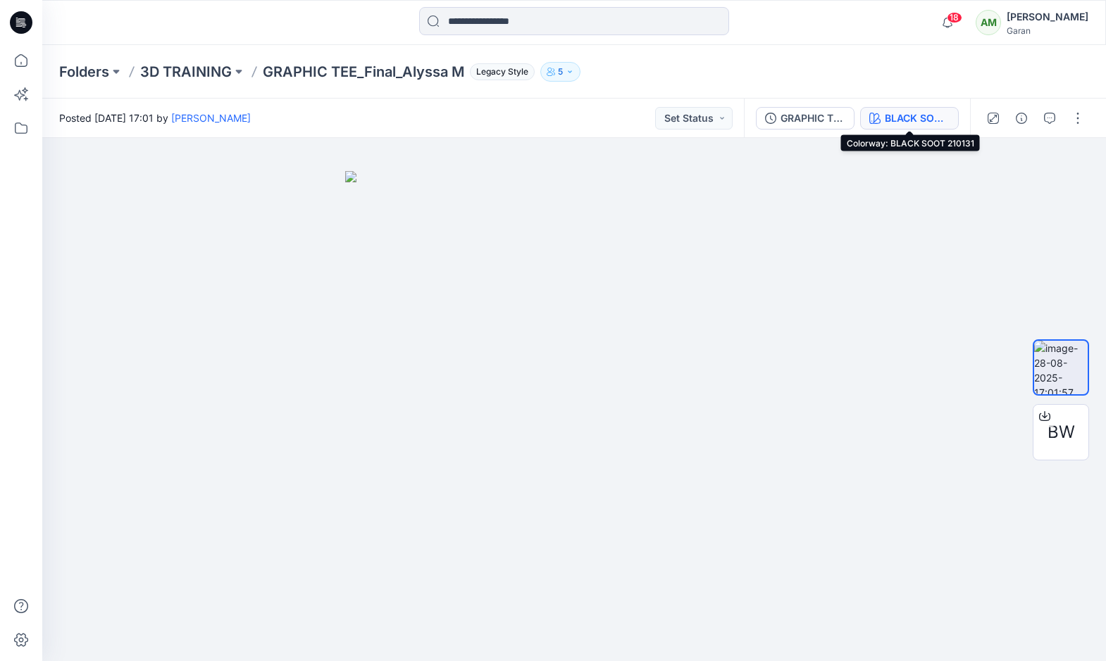
click at [891, 115] on div "BLACK SOOT 210131" at bounding box center [917, 118] width 65 height 15
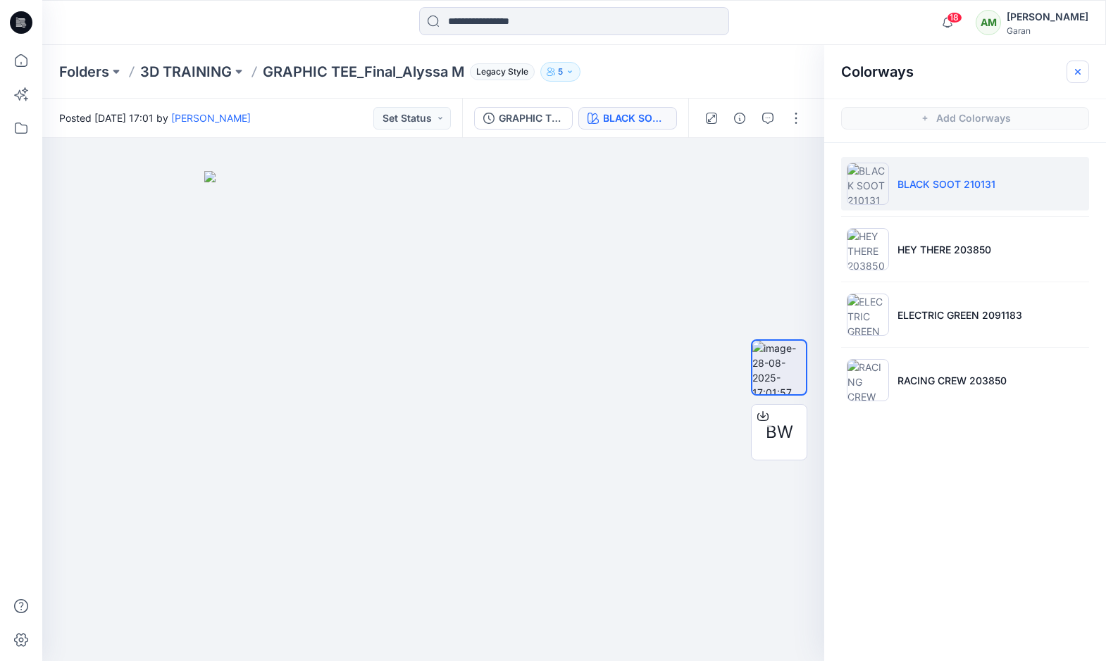
click at [1079, 68] on icon "button" at bounding box center [1077, 71] width 11 height 11
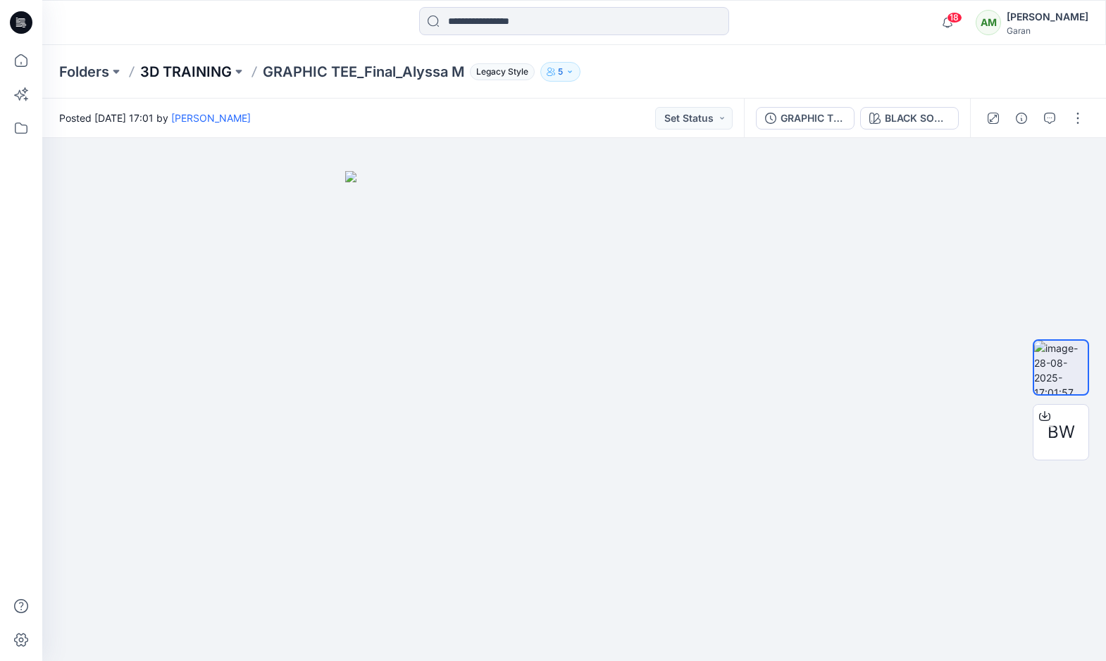
click at [194, 71] on p "3D TRAINING" at bounding box center [186, 72] width 92 height 20
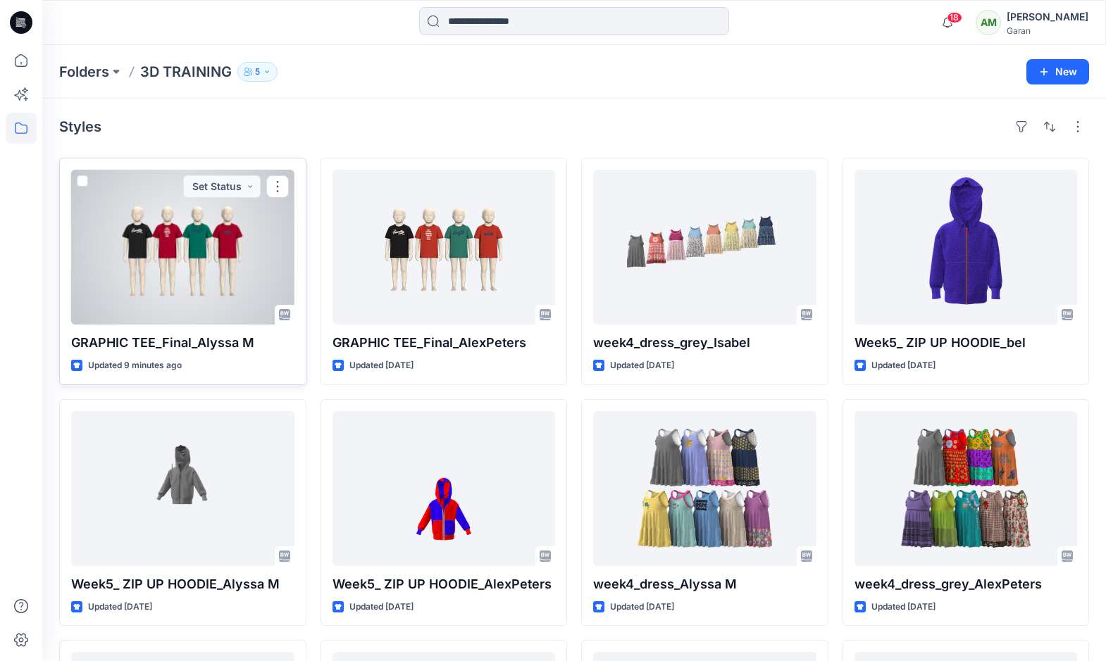
click at [220, 248] on div at bounding box center [182, 247] width 223 height 155
